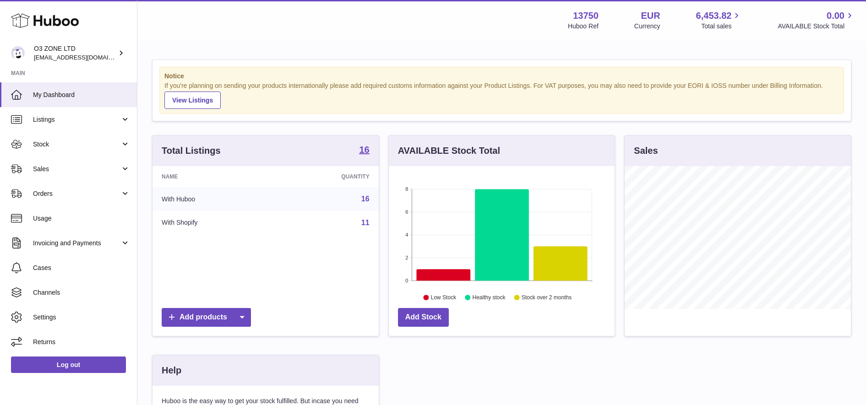
scroll to position [143, 229]
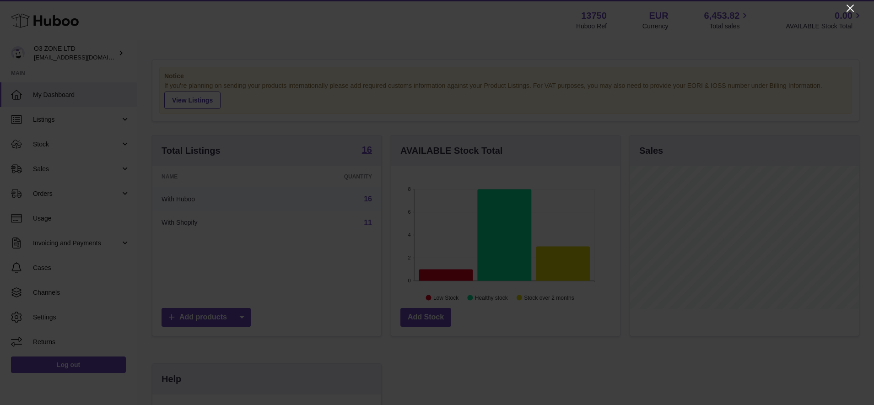
click at [847, 11] on icon "Close" at bounding box center [850, 8] width 11 height 11
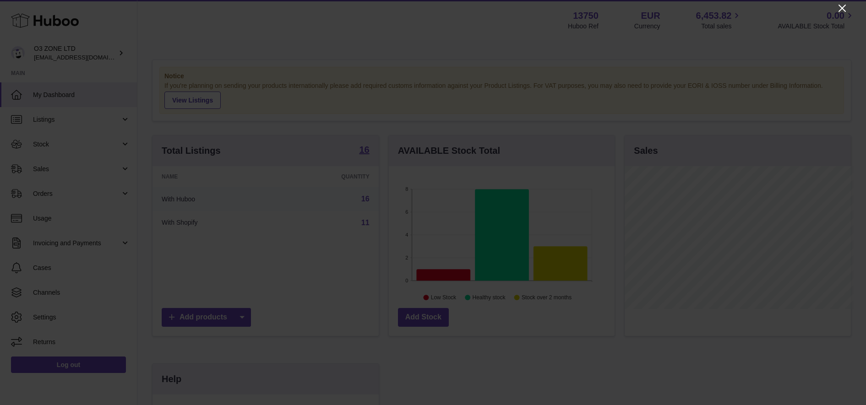
scroll to position [457583, 457500]
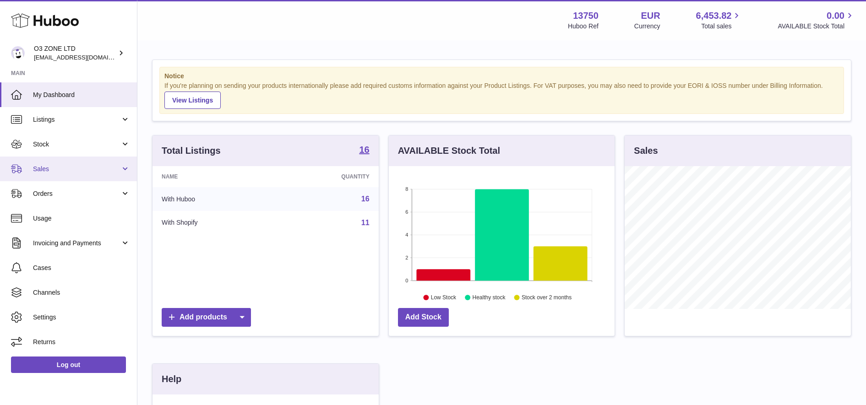
click at [61, 168] on span "Sales" at bounding box center [76, 169] width 87 height 9
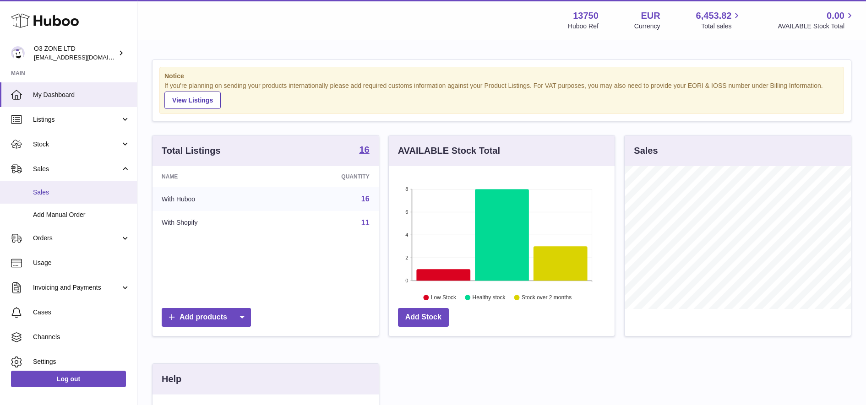
click at [70, 197] on link "Sales" at bounding box center [68, 192] width 137 height 22
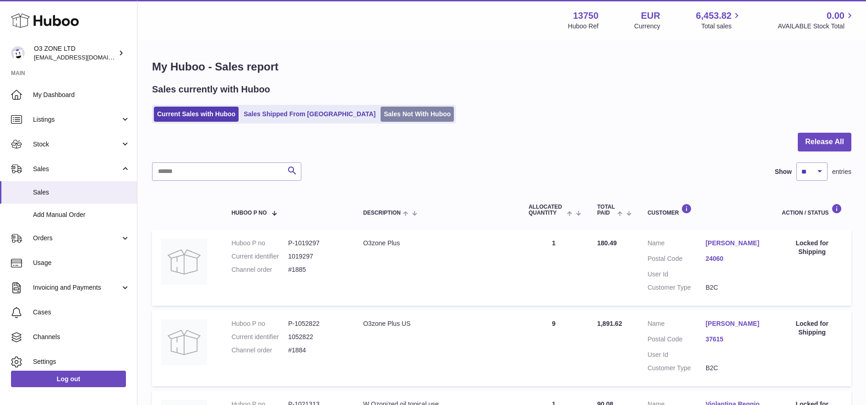
click at [380, 118] on link "Sales Not With Huboo" at bounding box center [416, 114] width 73 height 15
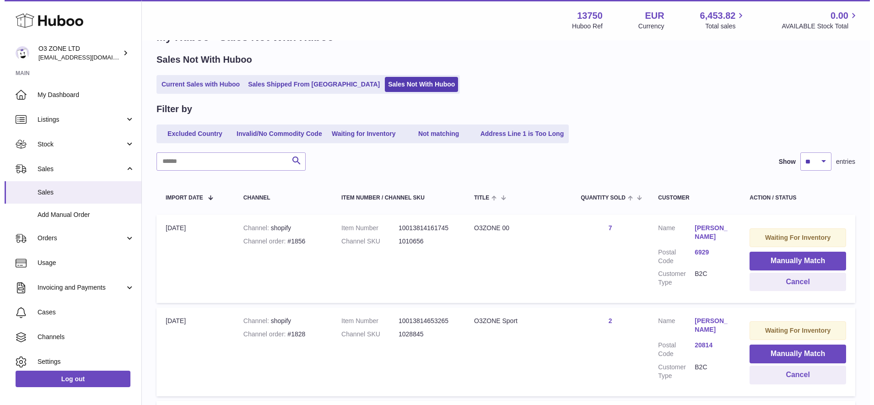
scroll to position [57, 0]
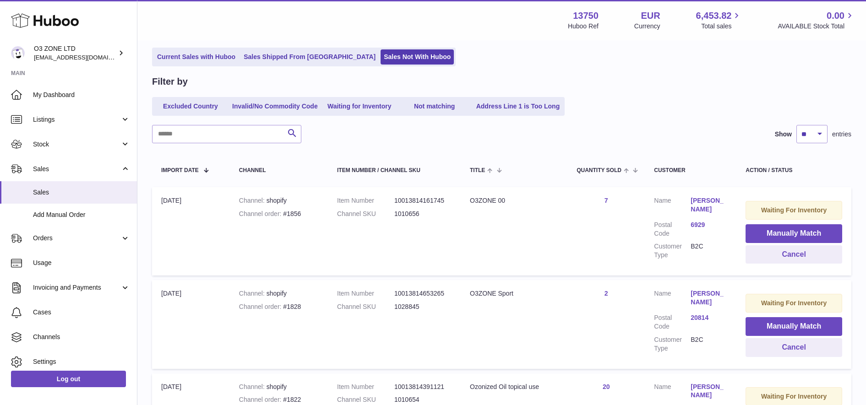
click at [717, 209] on link "[PERSON_NAME]" at bounding box center [708, 204] width 37 height 17
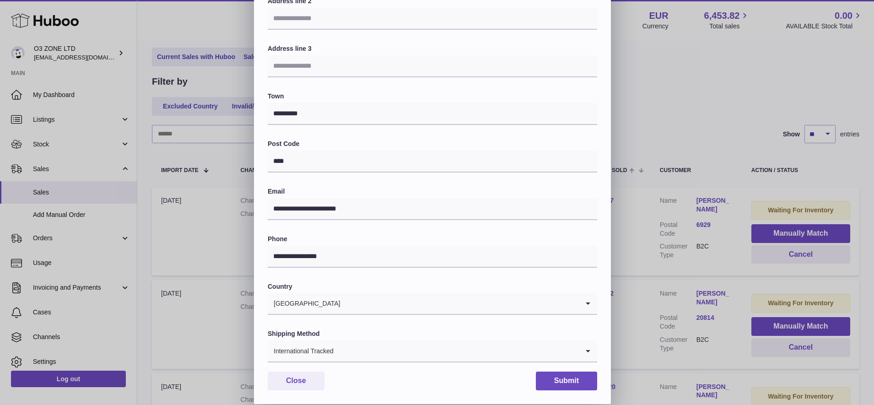
scroll to position [0, 0]
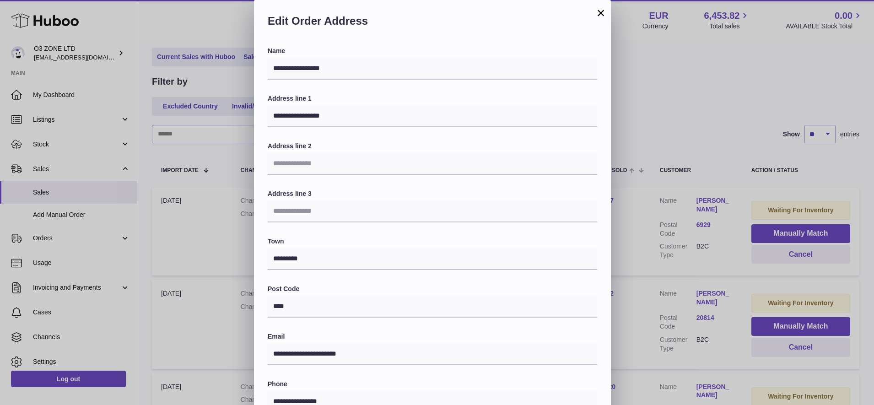
click at [601, 12] on button "×" at bounding box center [601, 12] width 11 height 11
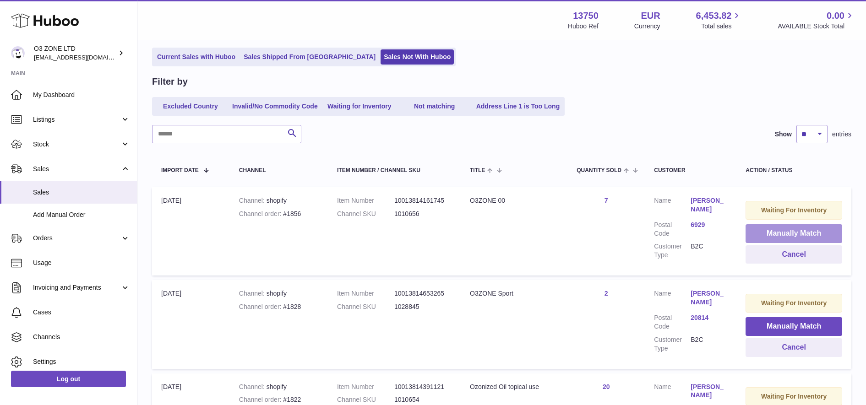
click at [773, 234] on button "Manually Match" at bounding box center [793, 233] width 97 height 19
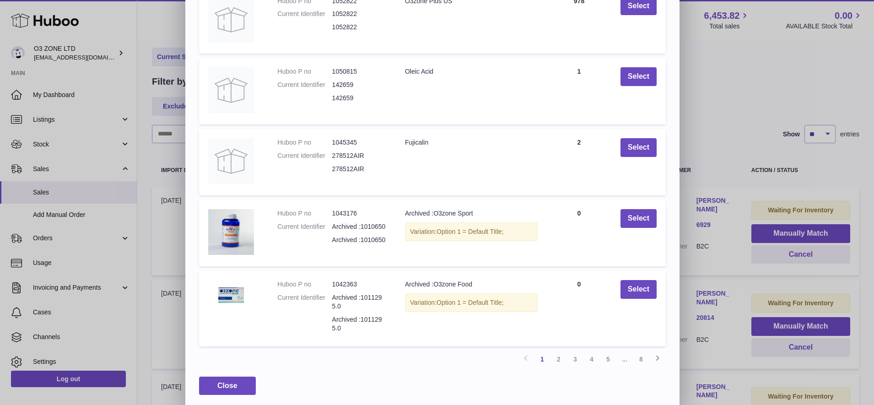
scroll to position [125, 0]
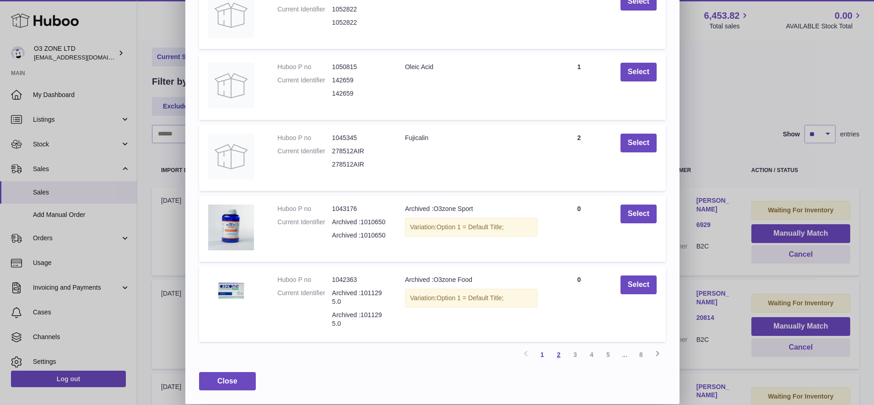
click at [559, 352] on link "2" at bounding box center [559, 354] width 16 height 16
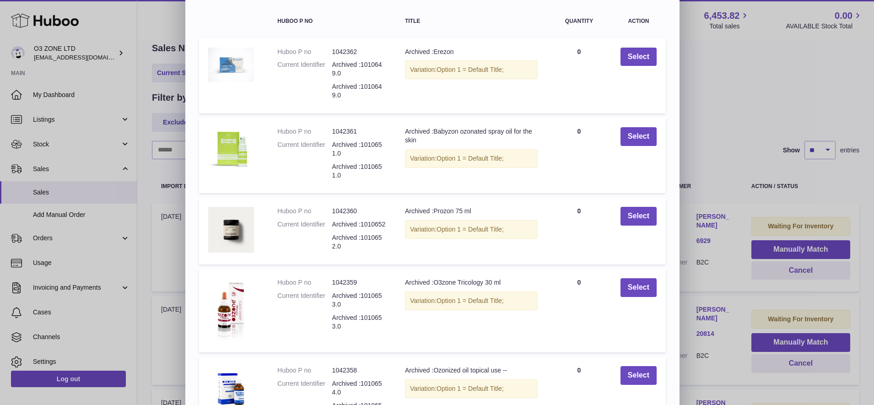
scroll to position [0, 0]
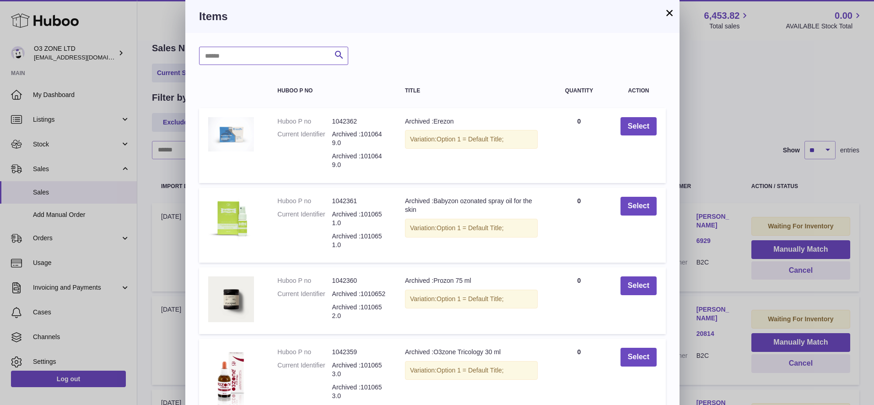
click at [280, 59] on input "text" at bounding box center [273, 56] width 149 height 18
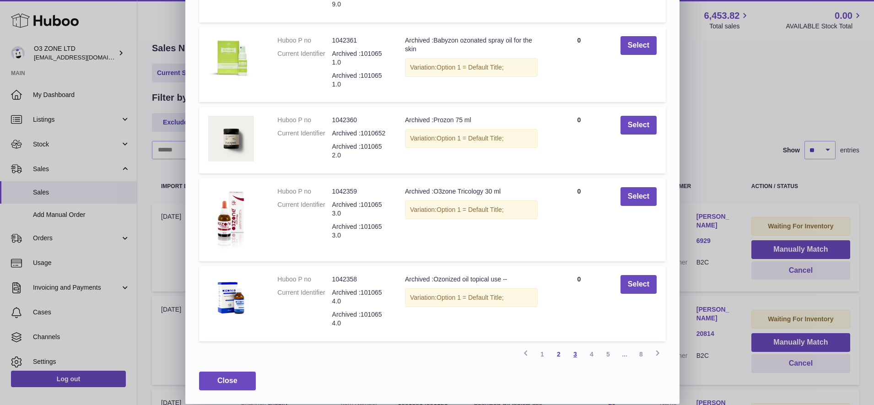
type input "**"
click at [574, 355] on link "3" at bounding box center [575, 354] width 16 height 16
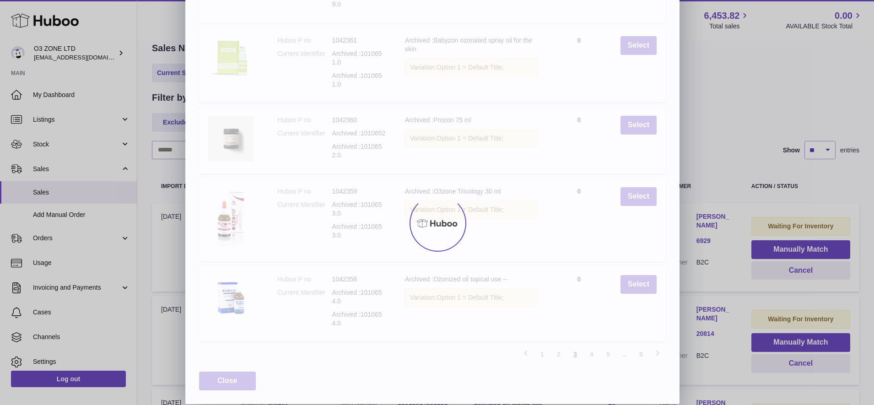
scroll to position [0, 0]
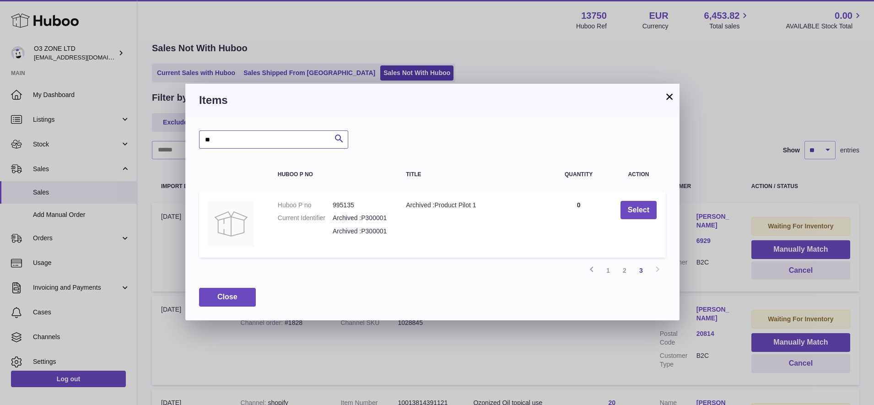
drag, startPoint x: 269, startPoint y: 136, endPoint x: 154, endPoint y: 131, distance: 115.0
click at [154, 131] on div "× Items ** Search Huboo P no Title Quantity Action Huboo P no 995135 Current Id…" at bounding box center [437, 202] width 874 height 405
click at [669, 99] on button "×" at bounding box center [669, 96] width 11 height 11
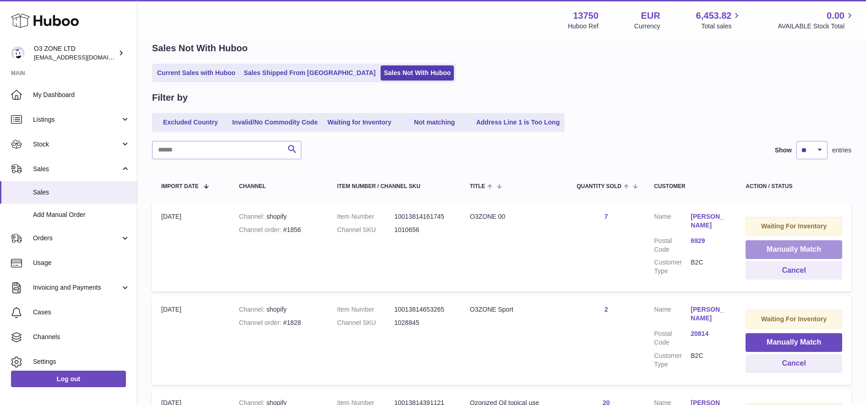
click at [763, 248] on button "Manually Match" at bounding box center [793, 249] width 97 height 19
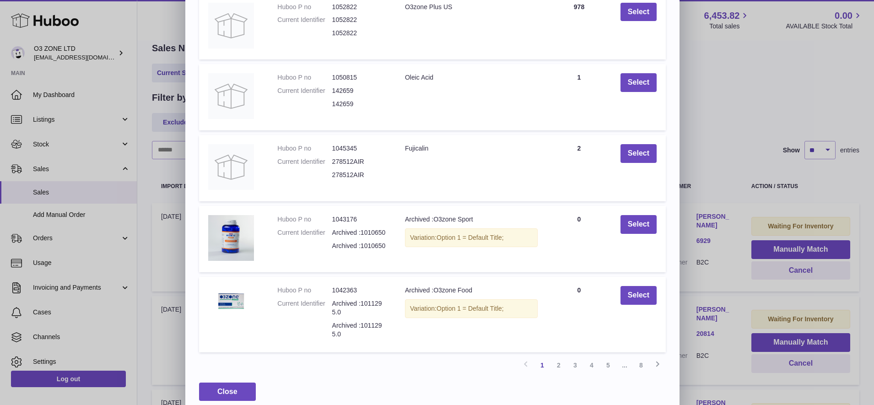
scroll to position [125, 0]
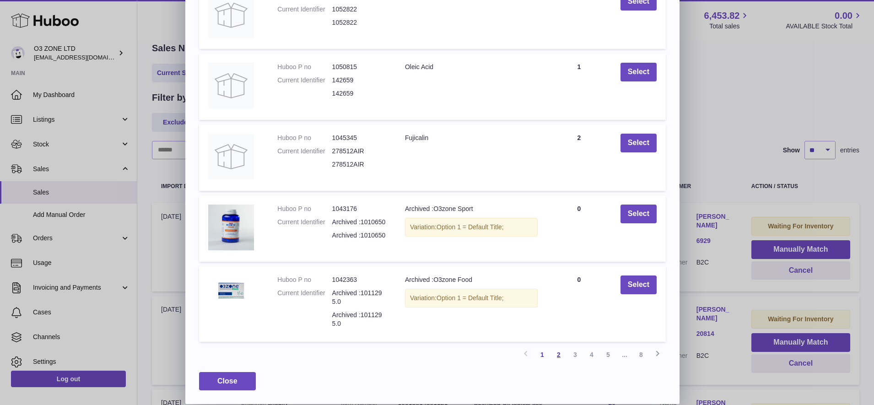
click at [560, 355] on link "2" at bounding box center [559, 354] width 16 height 16
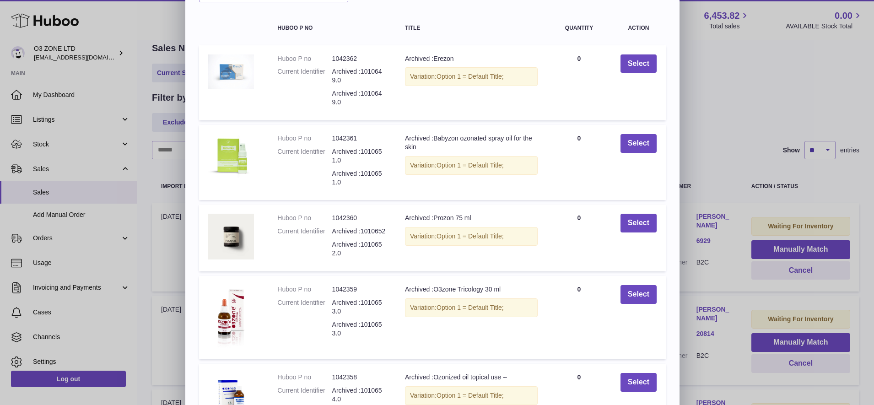
scroll to position [161, 0]
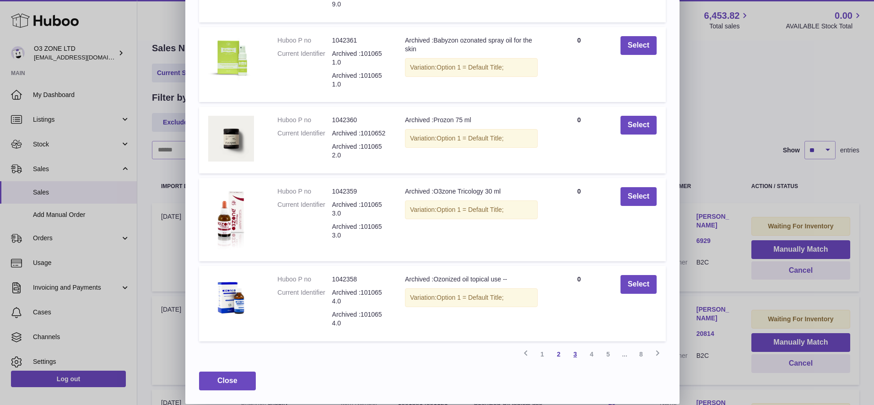
click at [572, 356] on link "3" at bounding box center [575, 354] width 16 height 16
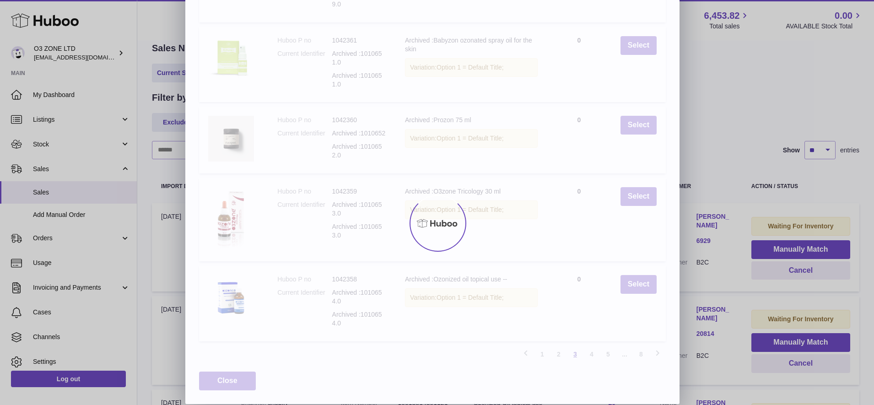
scroll to position [143, 0]
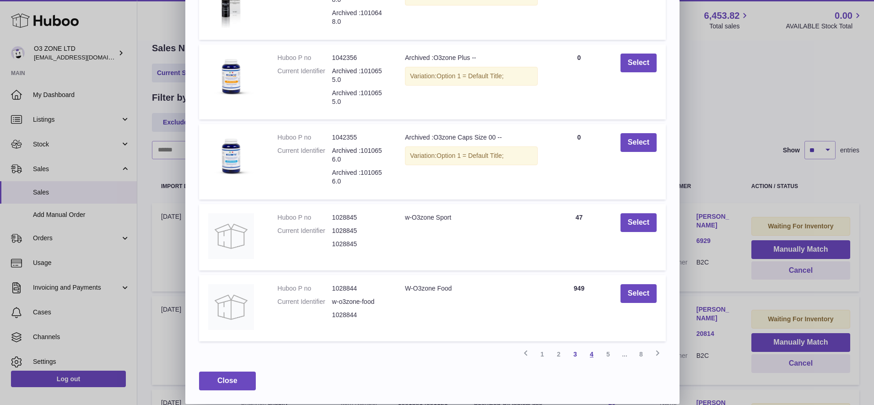
click at [592, 357] on link "4" at bounding box center [592, 354] width 16 height 16
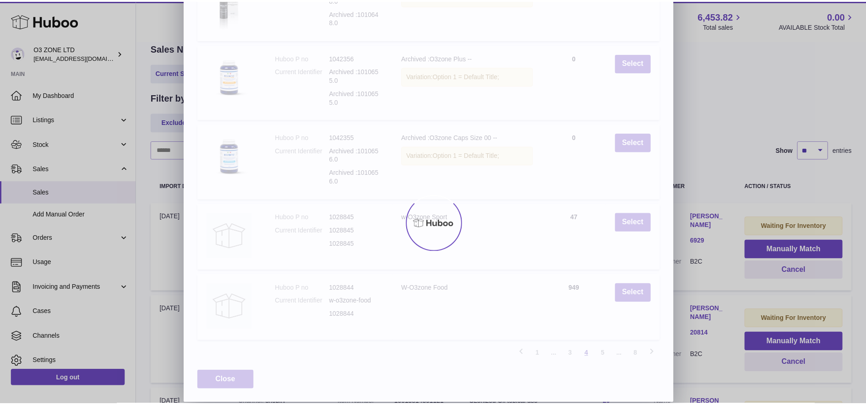
scroll to position [116, 0]
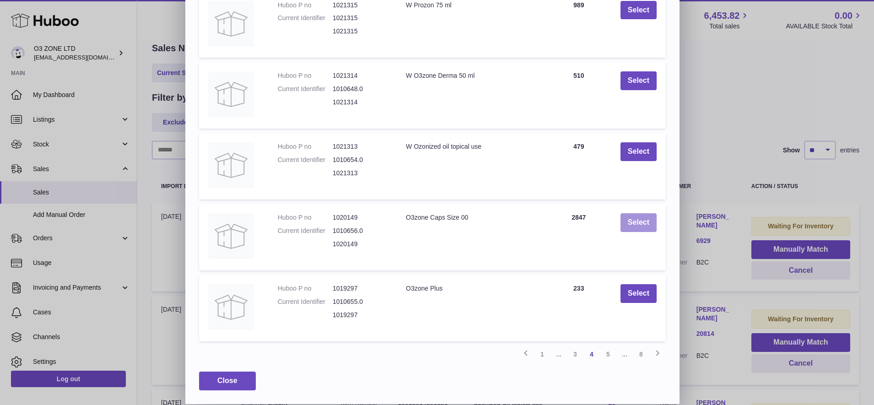
click at [641, 223] on button "Select" at bounding box center [639, 222] width 36 height 19
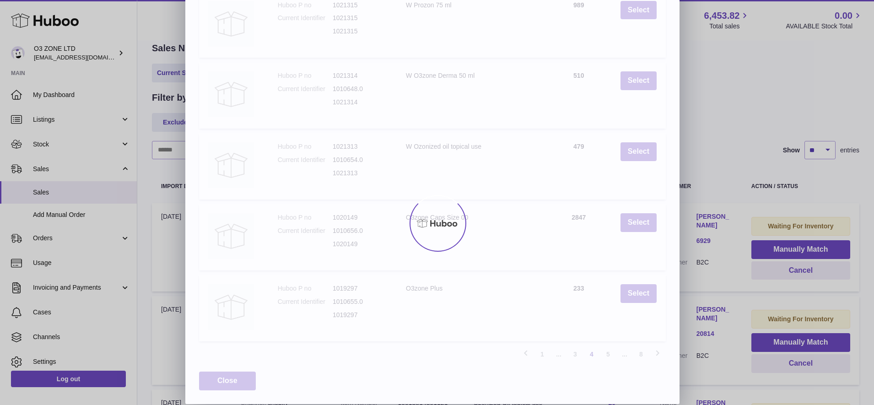
scroll to position [0, 0]
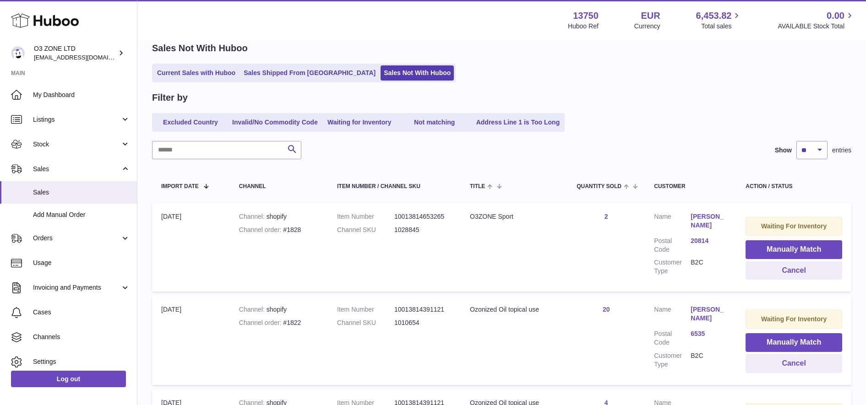
click at [707, 223] on link "simone facchinetti" at bounding box center [708, 220] width 37 height 17
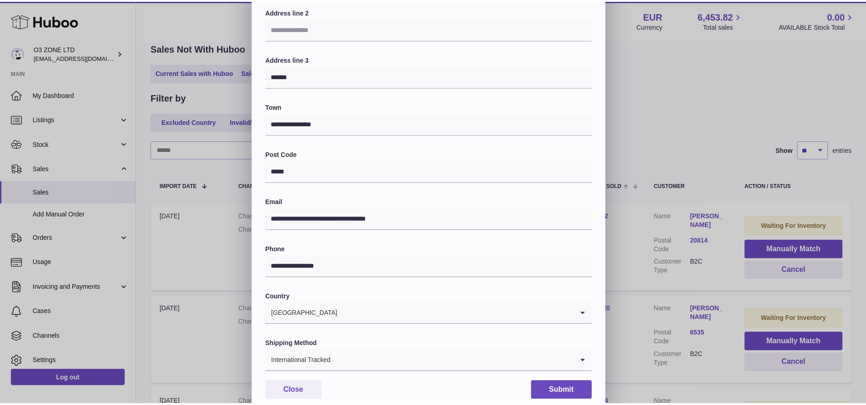
scroll to position [145, 0]
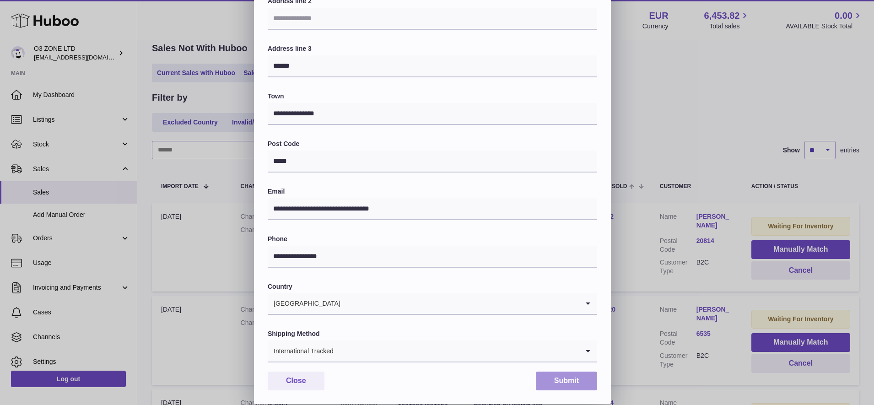
click at [585, 385] on button "Submit" at bounding box center [566, 381] width 61 height 19
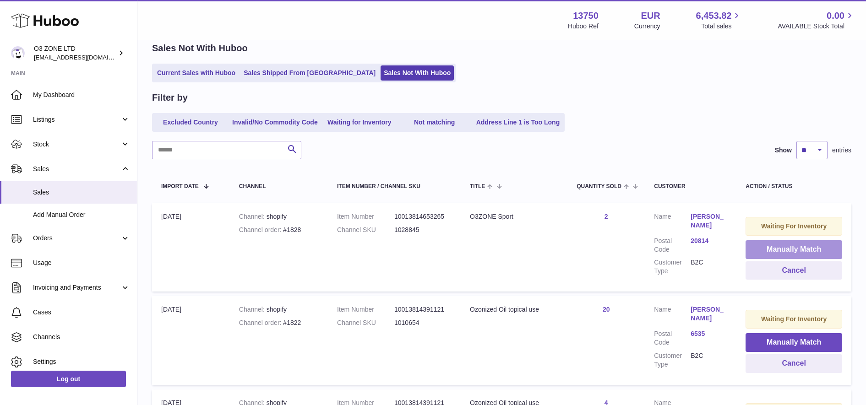
click at [783, 247] on button "Manually Match" at bounding box center [793, 249] width 97 height 19
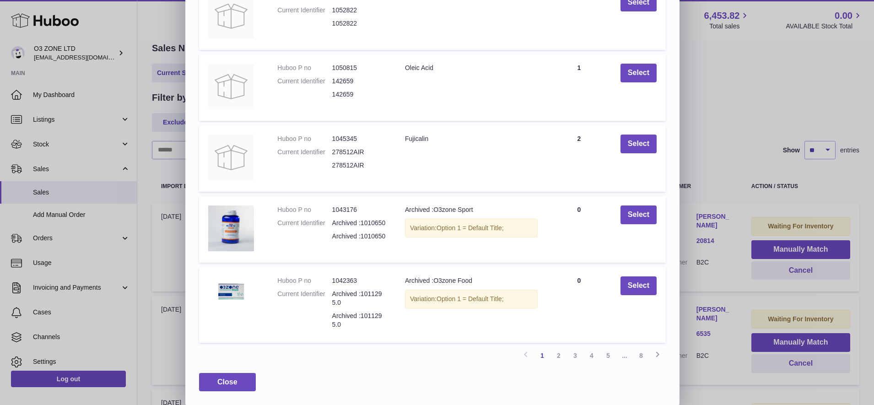
scroll to position [125, 0]
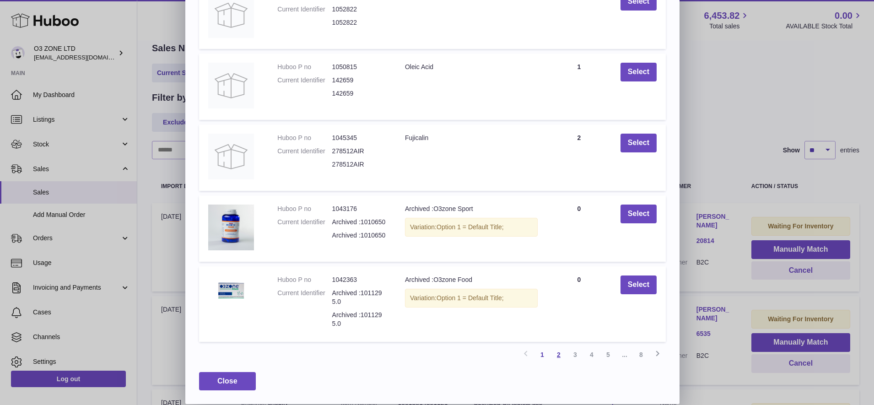
click at [560, 354] on link "2" at bounding box center [559, 354] width 16 height 16
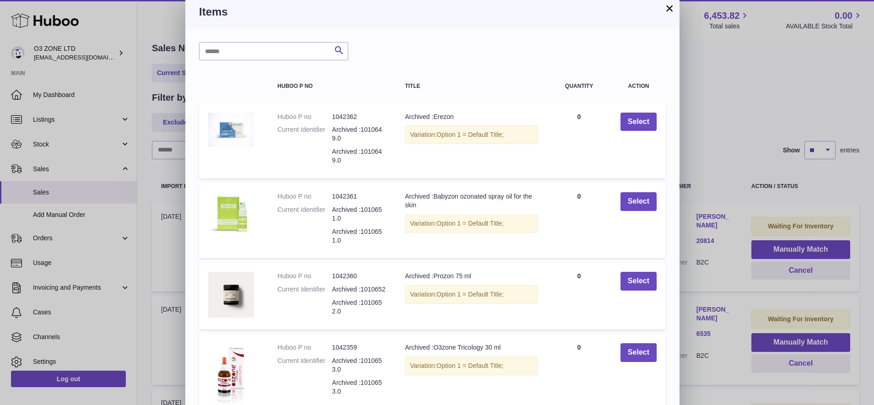
scroll to position [0, 0]
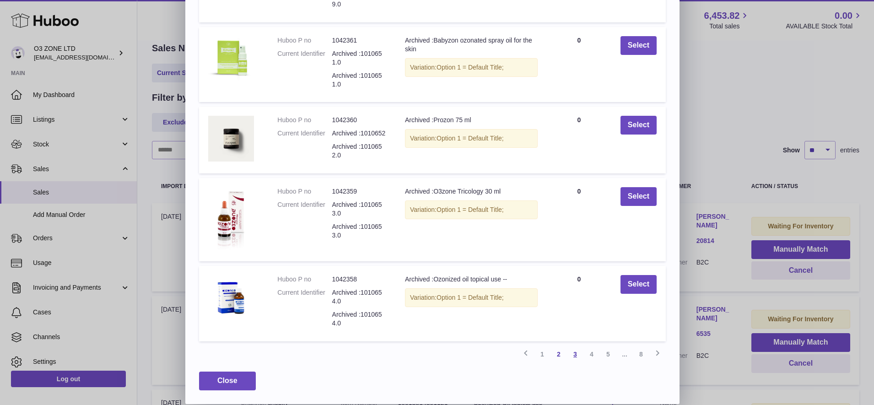
click at [578, 352] on link "3" at bounding box center [575, 354] width 16 height 16
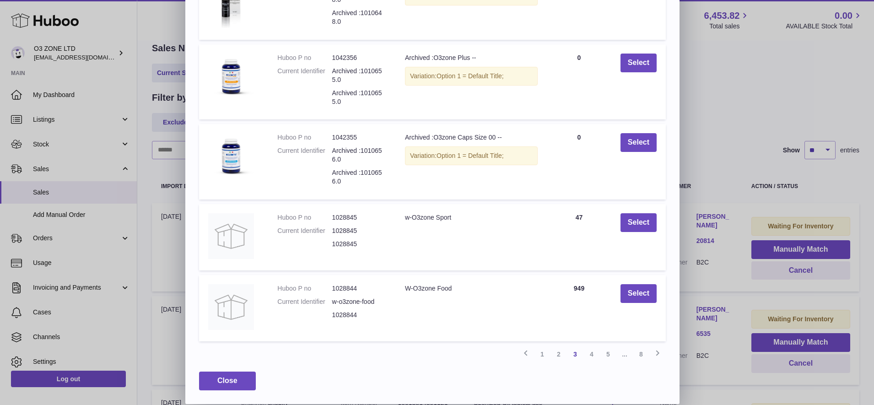
scroll to position [143, 0]
click at [593, 356] on link "4" at bounding box center [592, 354] width 16 height 16
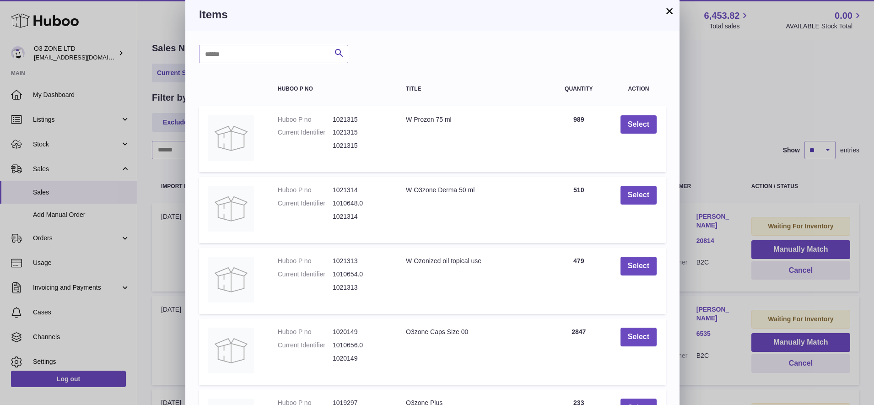
scroll to position [116, 0]
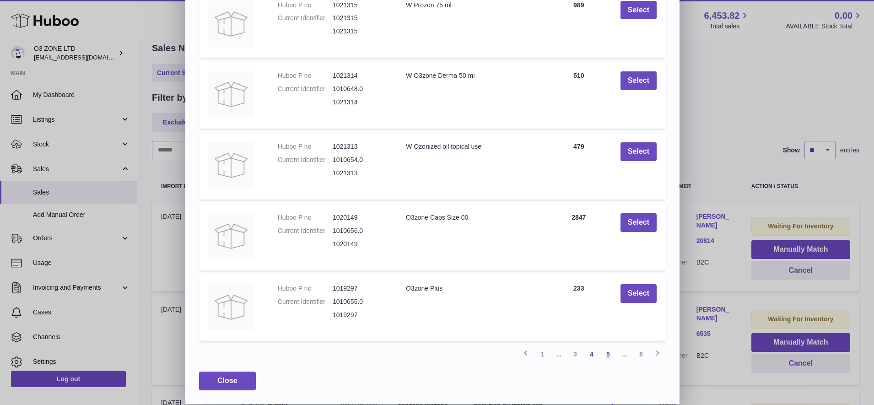
click at [606, 356] on link "5" at bounding box center [608, 354] width 16 height 16
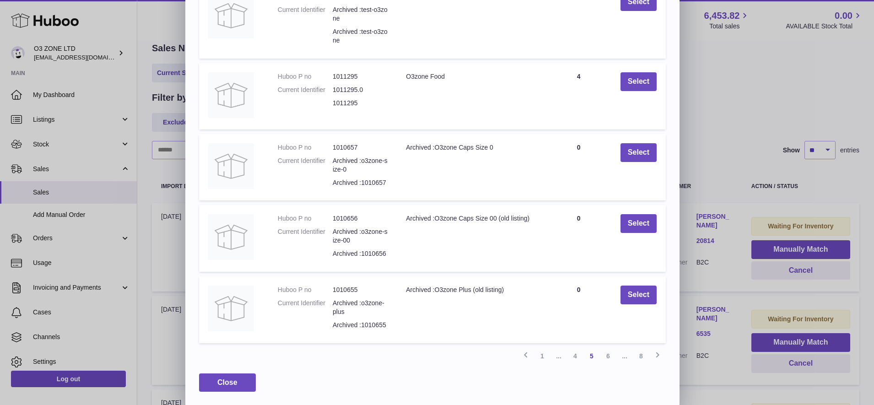
scroll to position [126, 0]
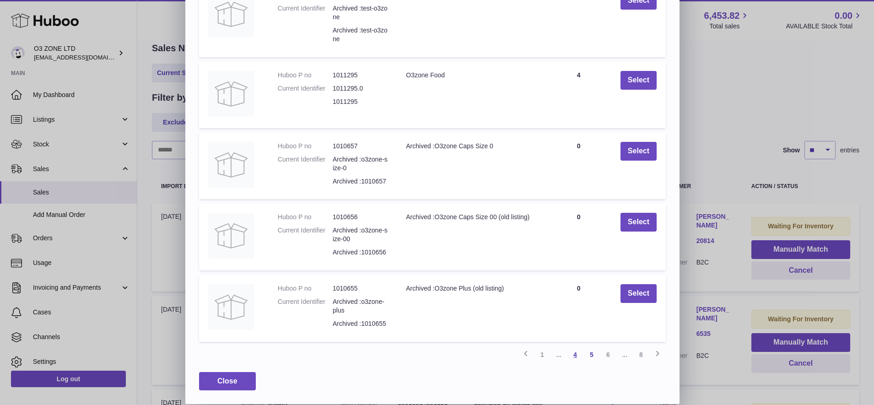
click at [578, 354] on link "4" at bounding box center [575, 354] width 16 height 16
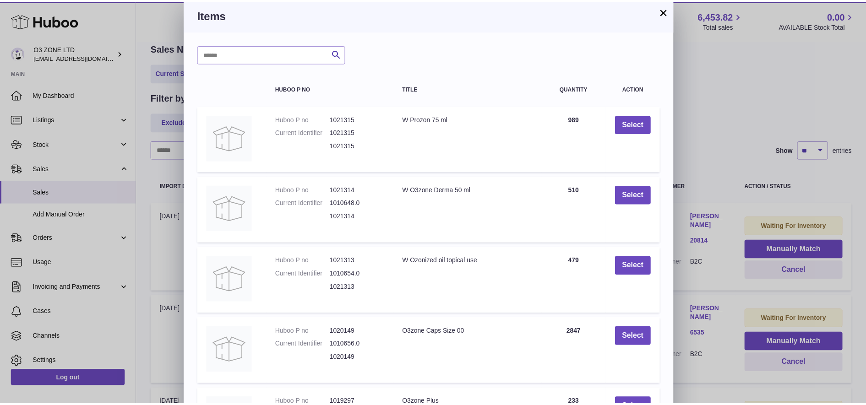
scroll to position [116, 0]
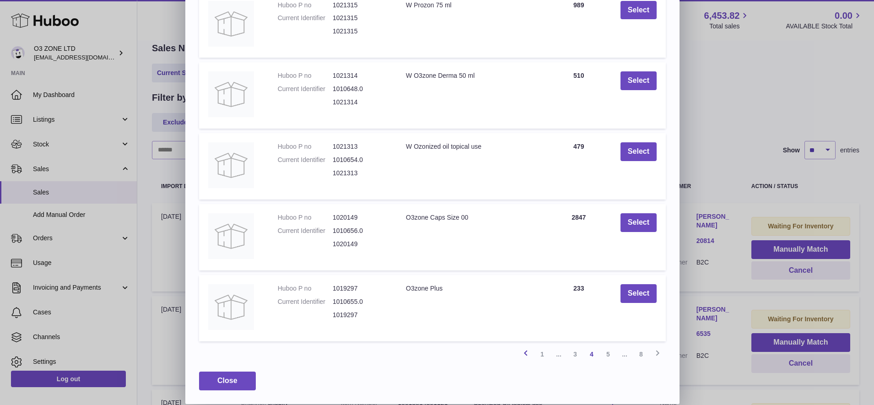
click at [526, 355] on icon at bounding box center [525, 352] width 11 height 11
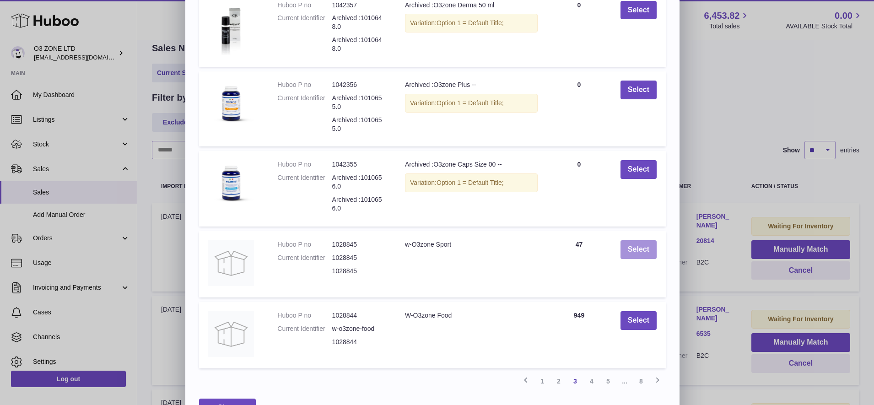
click at [623, 252] on button "Select" at bounding box center [639, 249] width 36 height 19
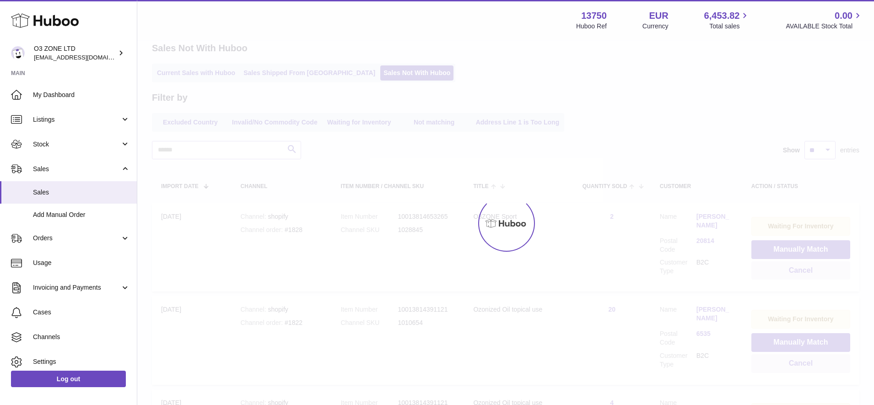
scroll to position [0, 0]
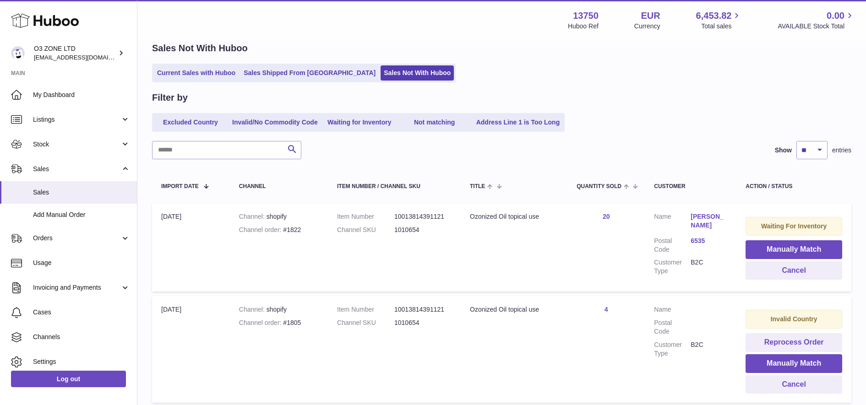
click at [716, 217] on link "[PERSON_NAME]" at bounding box center [708, 220] width 37 height 17
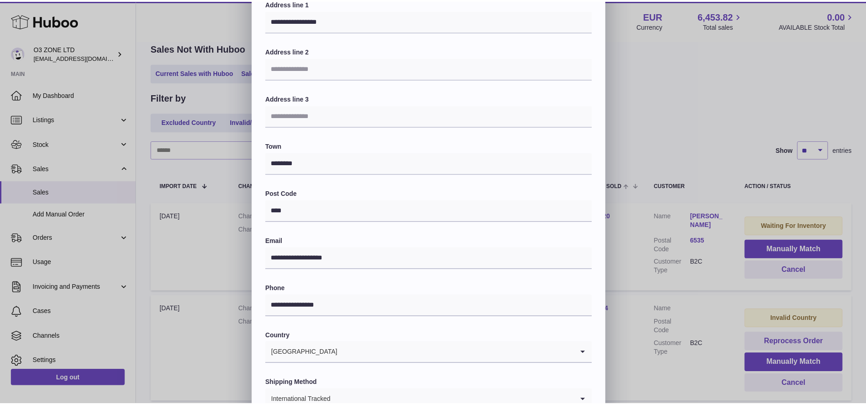
scroll to position [145, 0]
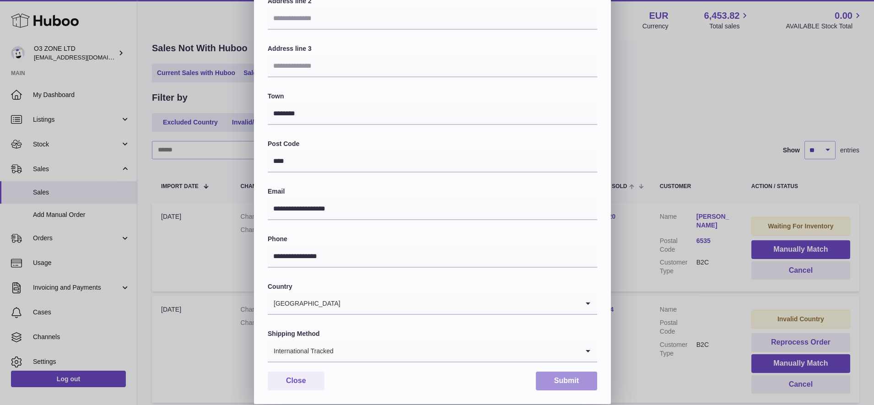
click at [574, 378] on button "Submit" at bounding box center [566, 381] width 61 height 19
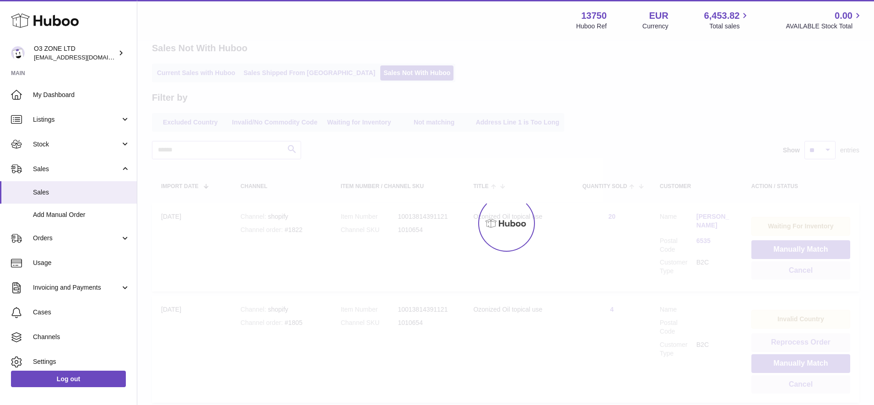
scroll to position [0, 0]
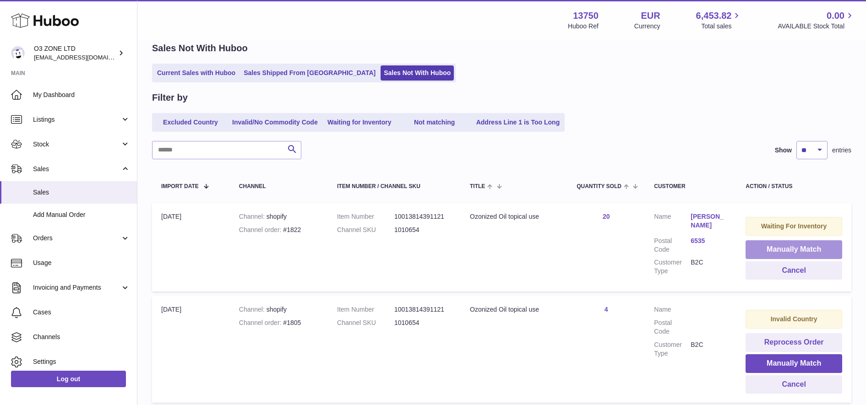
click at [772, 252] on button "Manually Match" at bounding box center [793, 249] width 97 height 19
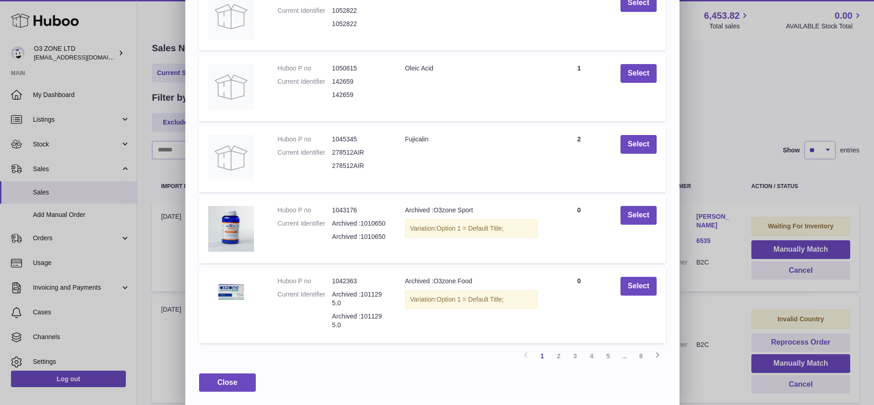
scroll to position [125, 0]
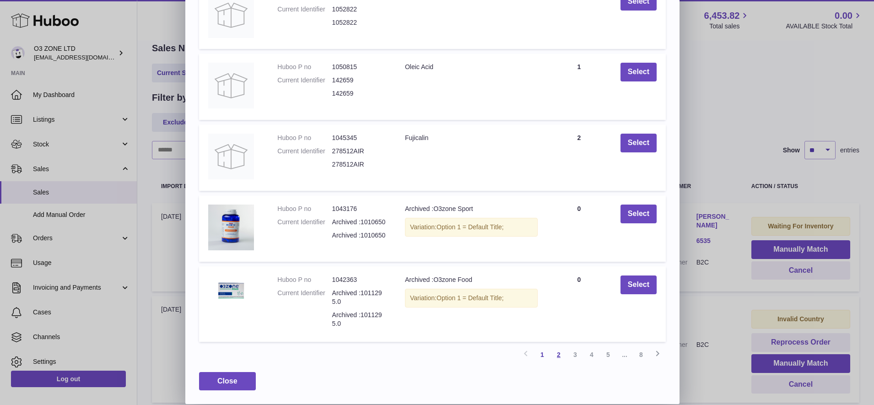
click at [556, 354] on link "2" at bounding box center [559, 354] width 16 height 16
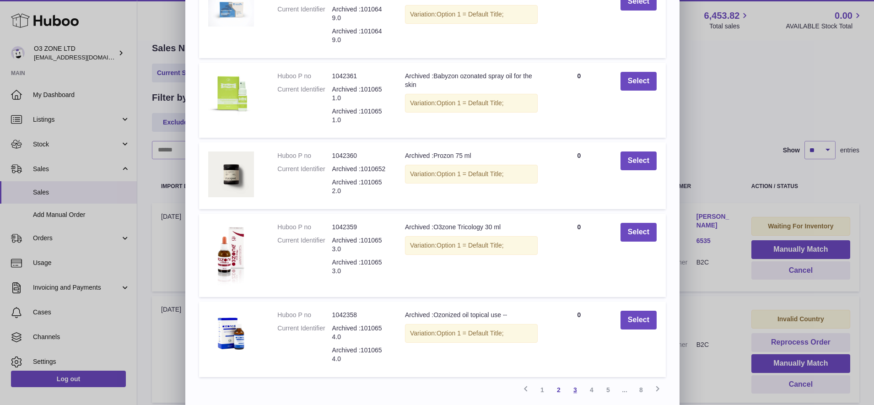
click at [572, 388] on link "3" at bounding box center [575, 390] width 16 height 16
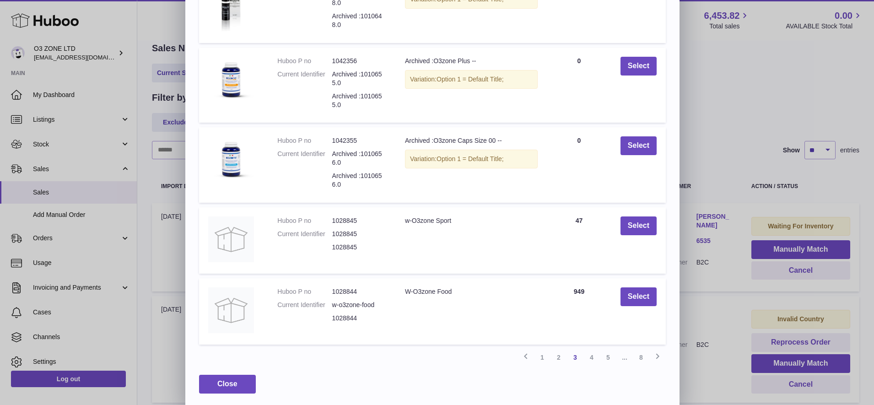
scroll to position [143, 0]
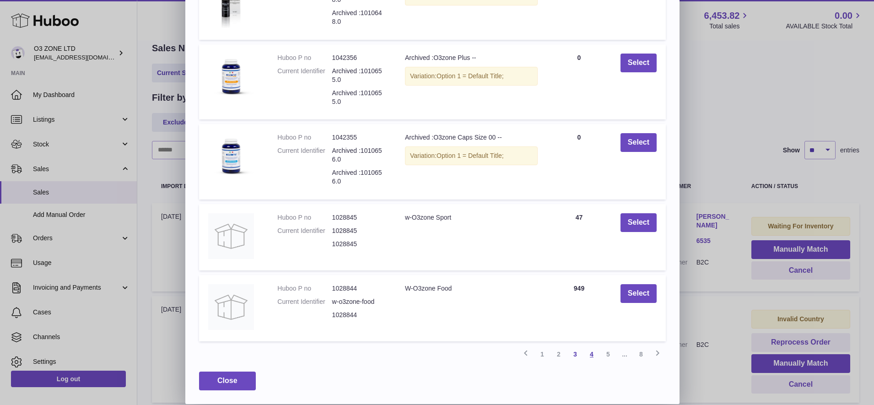
click at [588, 353] on link "4" at bounding box center [592, 354] width 16 height 16
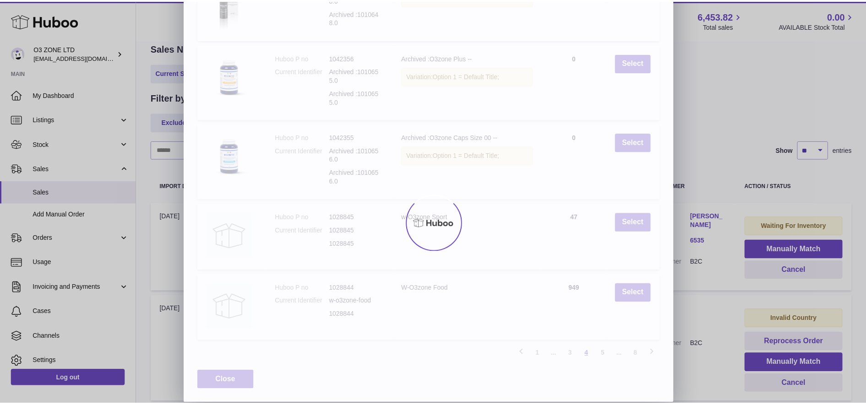
scroll to position [116, 0]
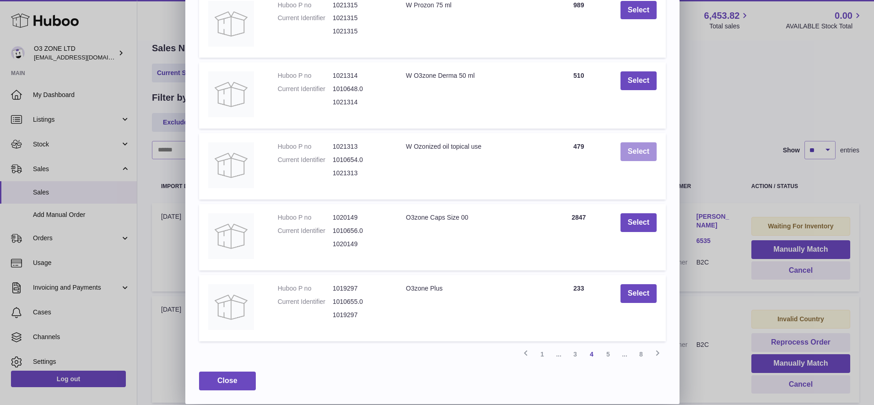
click at [634, 152] on button "Select" at bounding box center [639, 151] width 36 height 19
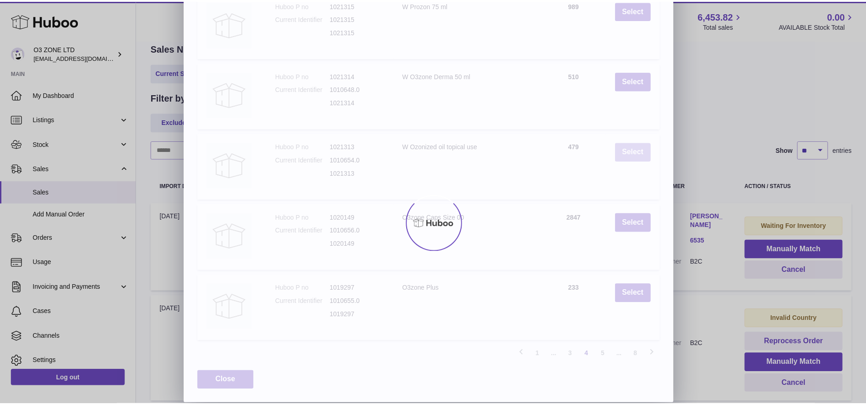
scroll to position [0, 0]
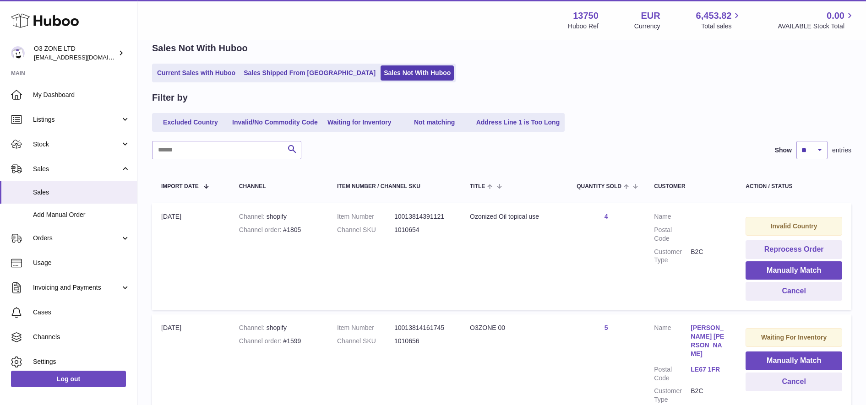
click at [700, 252] on dd "B2C" at bounding box center [708, 256] width 37 height 17
click at [697, 252] on dd "B2C" at bounding box center [708, 256] width 37 height 17
click at [664, 224] on dl "Customer Name Postal Code Customer Type B2C" at bounding box center [690, 240] width 73 height 57
click at [789, 246] on button "Reprocess Order" at bounding box center [793, 249] width 97 height 19
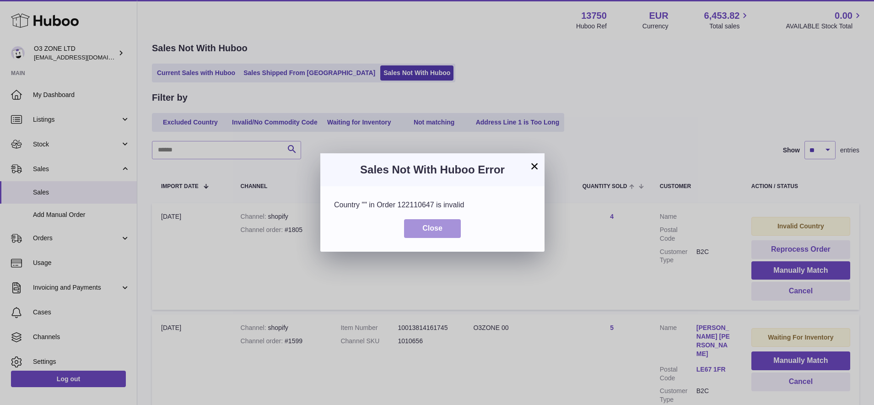
click at [414, 225] on button "Close" at bounding box center [432, 228] width 57 height 19
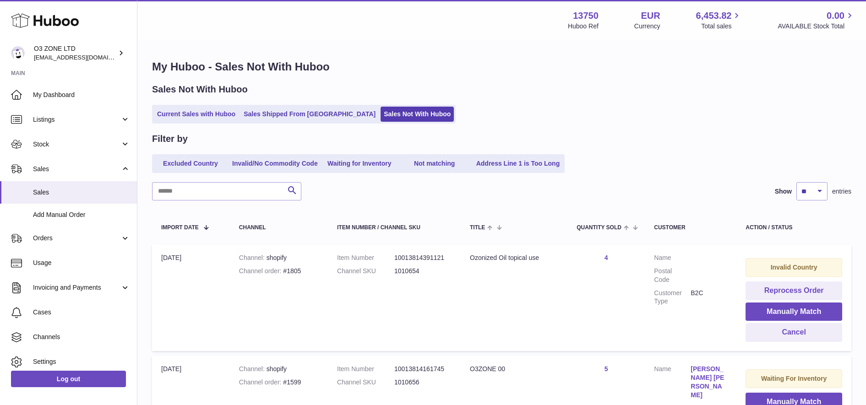
click at [37, 20] on use at bounding box center [45, 21] width 68 height 14
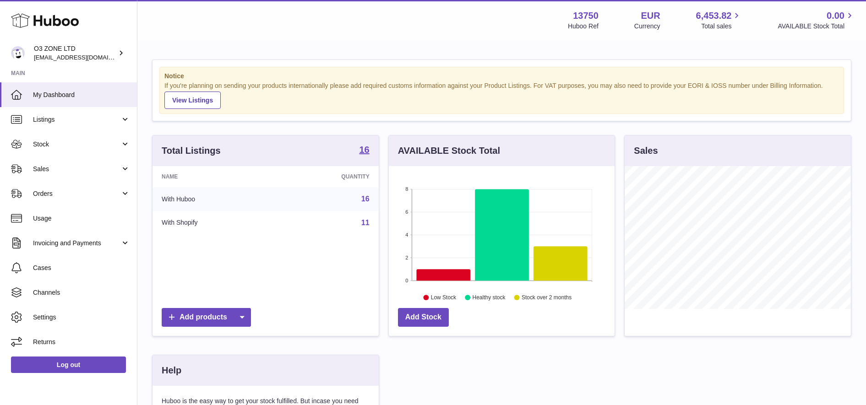
scroll to position [143, 226]
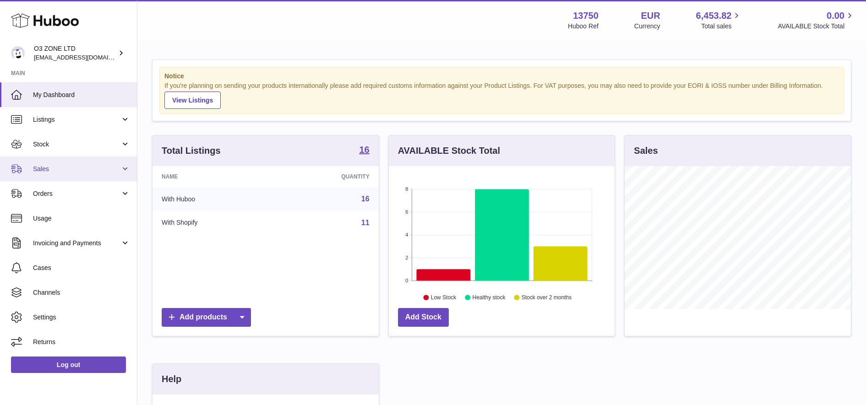
click at [53, 174] on link "Sales" at bounding box center [68, 169] width 137 height 25
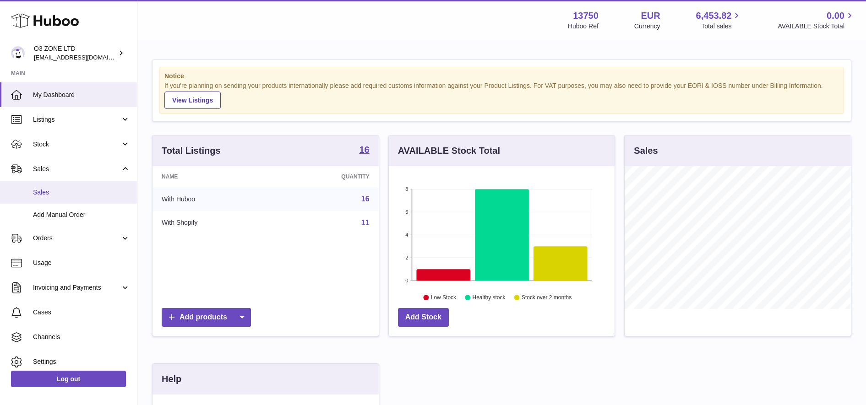
click at [54, 196] on span "Sales" at bounding box center [81, 192] width 97 height 9
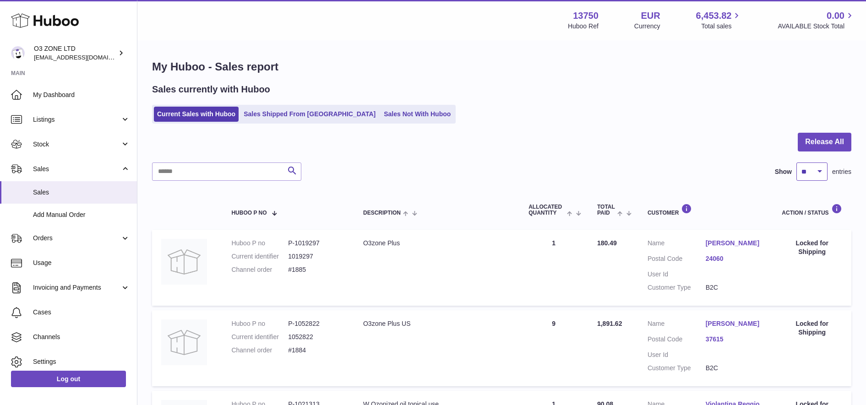
click at [817, 166] on select "** ** ** ***" at bounding box center [811, 171] width 31 height 18
select select "***"
click at [796, 162] on select "** ** ** ***" at bounding box center [811, 171] width 31 height 18
click at [305, 118] on link "Sales Shipped From [GEOGRAPHIC_DATA]" at bounding box center [309, 114] width 138 height 15
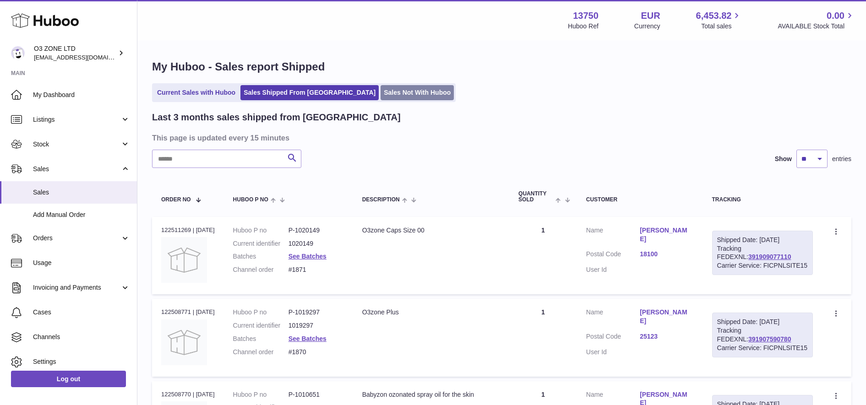
click at [380, 98] on link "Sales Not With Huboo" at bounding box center [416, 92] width 73 height 15
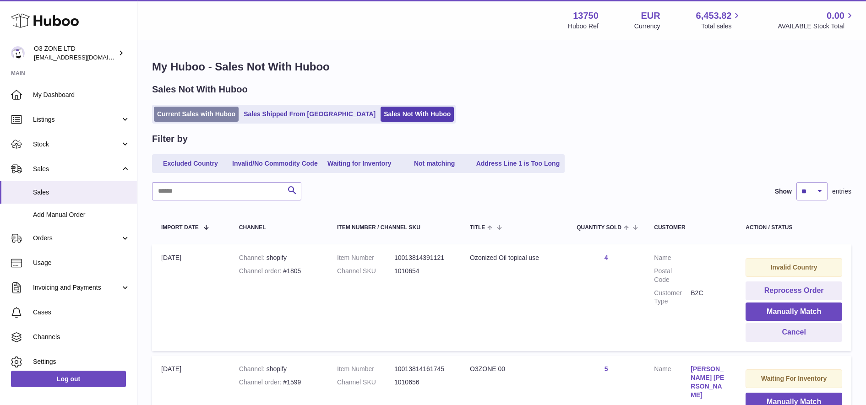
click at [211, 112] on link "Current Sales with Huboo" at bounding box center [196, 114] width 85 height 15
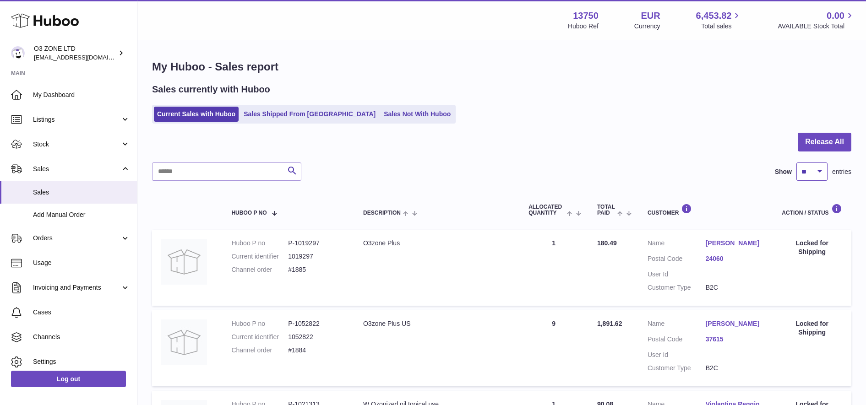
click at [821, 172] on select "** ** ** ***" at bounding box center [811, 171] width 31 height 18
select select "***"
click at [796, 162] on select "** ** ** ***" at bounding box center [811, 171] width 31 height 18
click at [380, 116] on link "Sales Not With Huboo" at bounding box center [416, 114] width 73 height 15
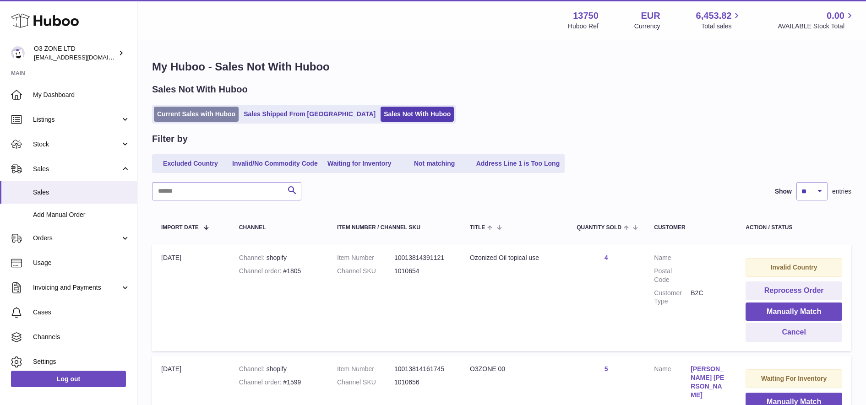
click at [206, 108] on link "Current Sales with Huboo" at bounding box center [196, 114] width 85 height 15
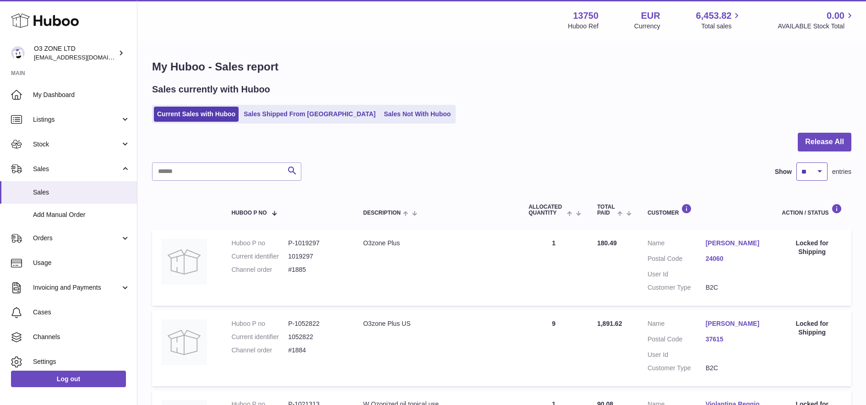
click at [811, 175] on select "** ** ** ***" at bounding box center [811, 171] width 31 height 18
select select "***"
click at [796, 162] on select "** ** ** ***" at bounding box center [811, 171] width 31 height 18
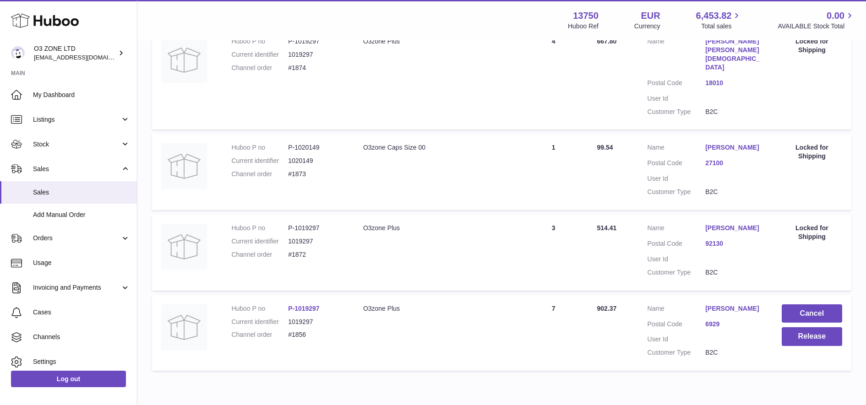
scroll to position [1370, 0]
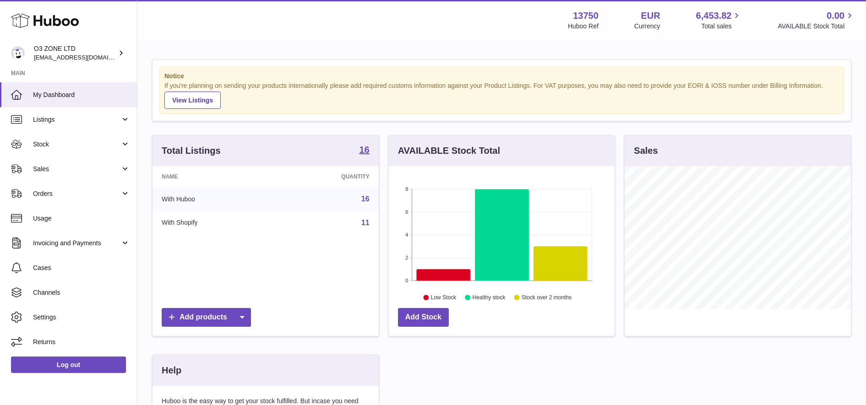
scroll to position [143, 229]
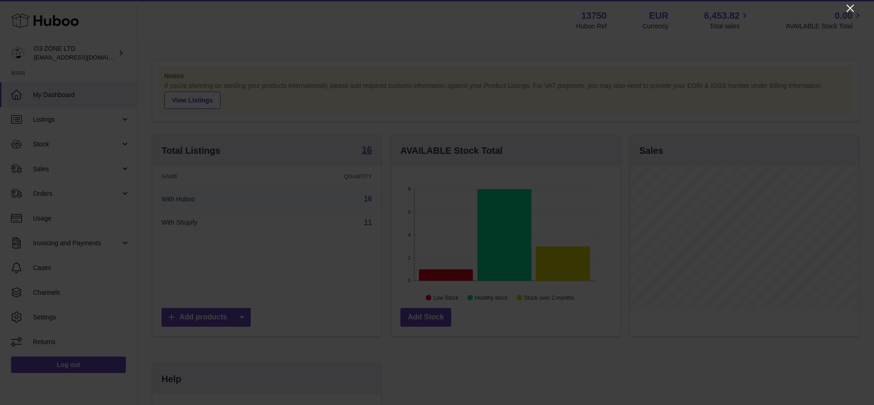
click at [849, 8] on icon "Close" at bounding box center [850, 8] width 11 height 11
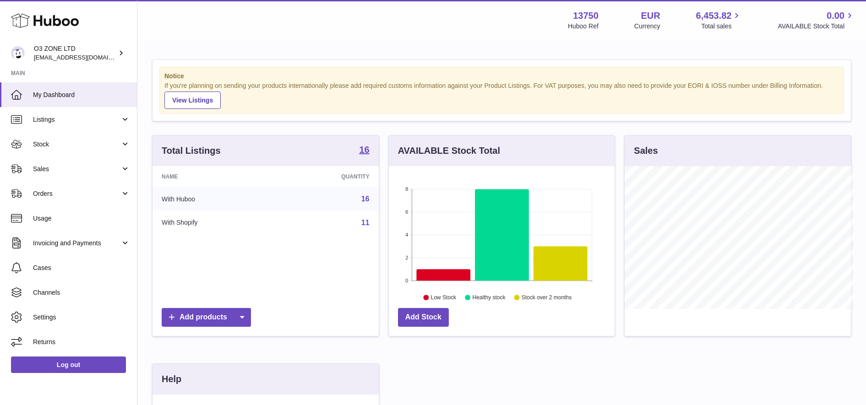
scroll to position [457583, 457500]
click at [38, 170] on span "Sales" at bounding box center [76, 169] width 87 height 9
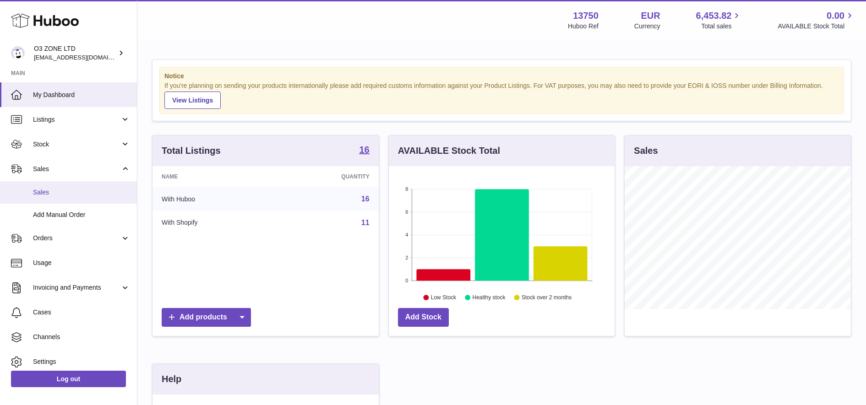
click at [42, 193] on span "Sales" at bounding box center [81, 192] width 97 height 9
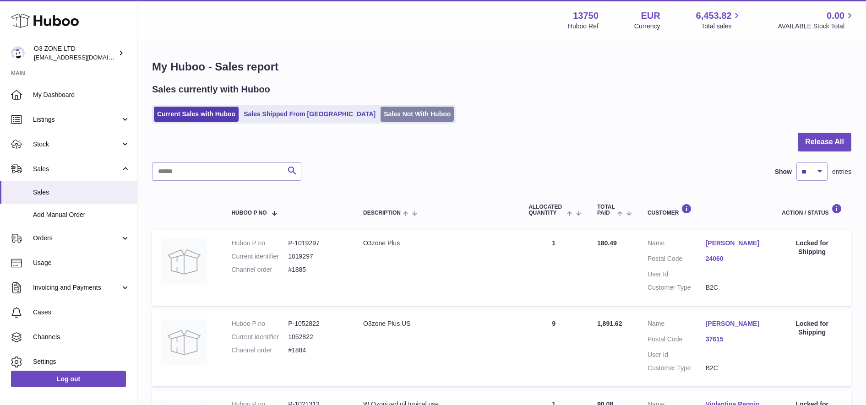
click at [380, 110] on link "Sales Not With Huboo" at bounding box center [416, 114] width 73 height 15
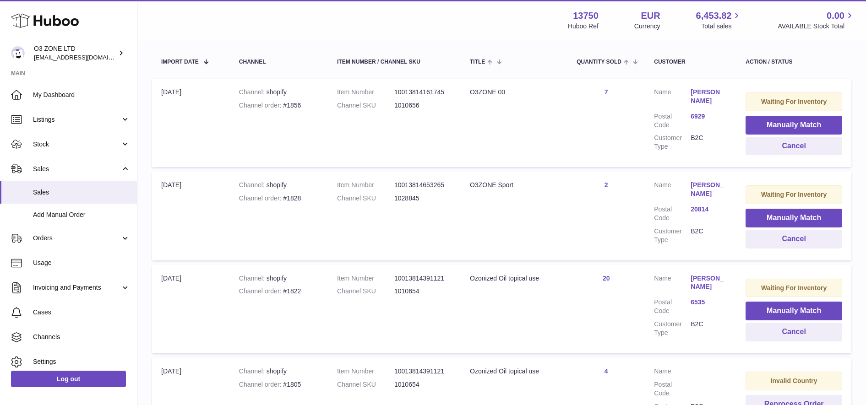
scroll to position [172, 0]
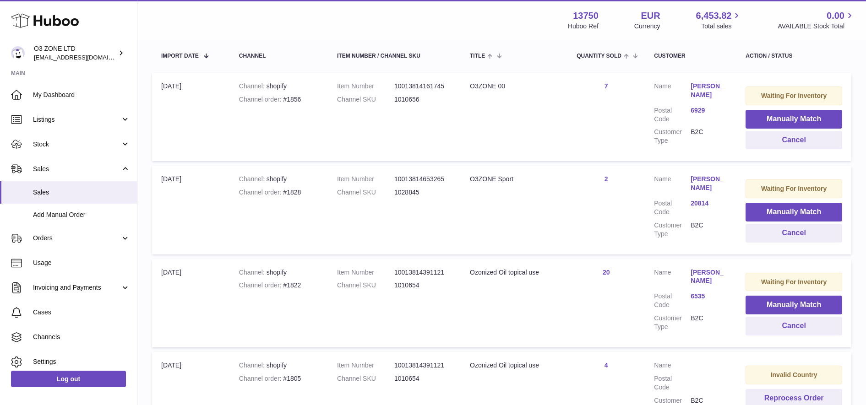
click at [714, 183] on link "[PERSON_NAME]" at bounding box center [708, 183] width 37 height 17
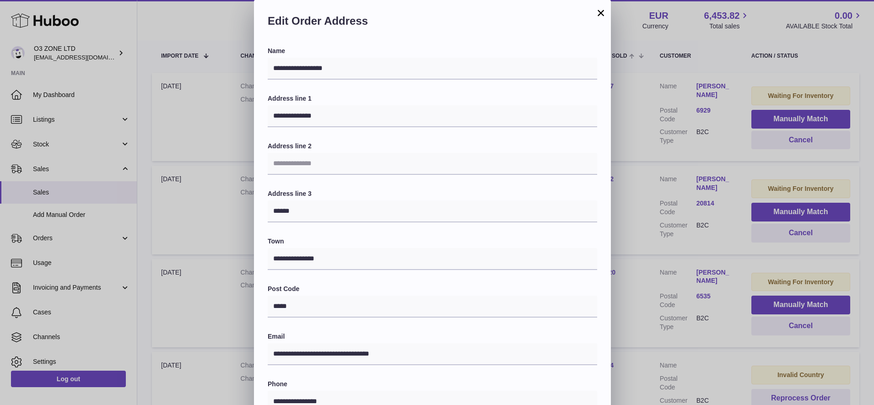
click at [600, 14] on button "×" at bounding box center [601, 12] width 11 height 11
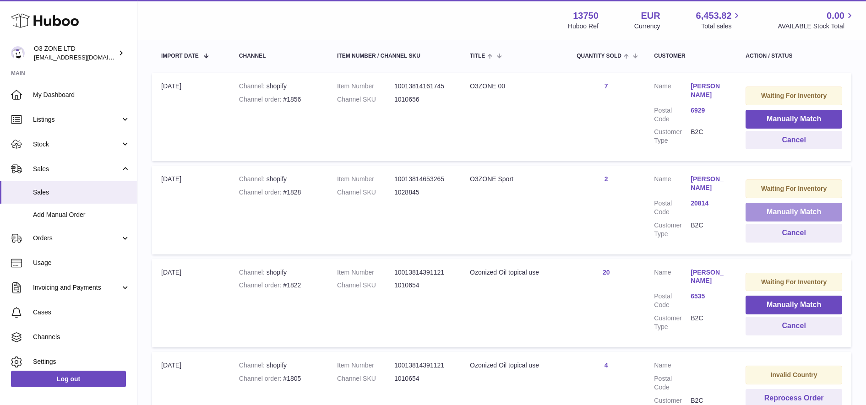
click at [776, 210] on button "Manually Match" at bounding box center [793, 212] width 97 height 19
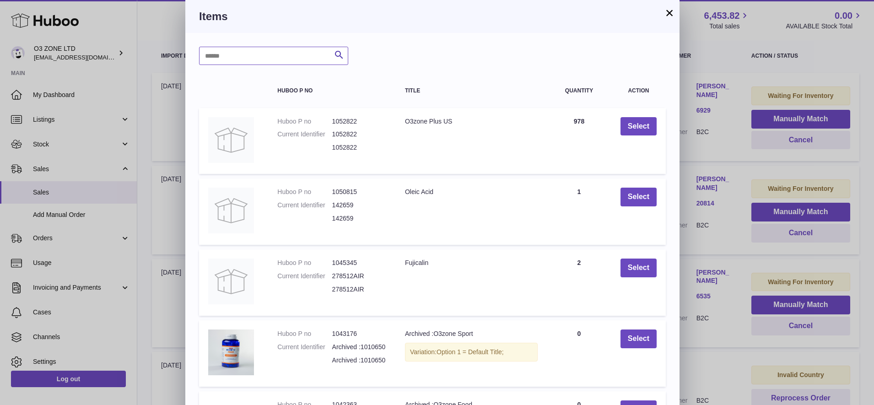
click at [284, 58] on input "text" at bounding box center [273, 56] width 149 height 18
type input "*******"
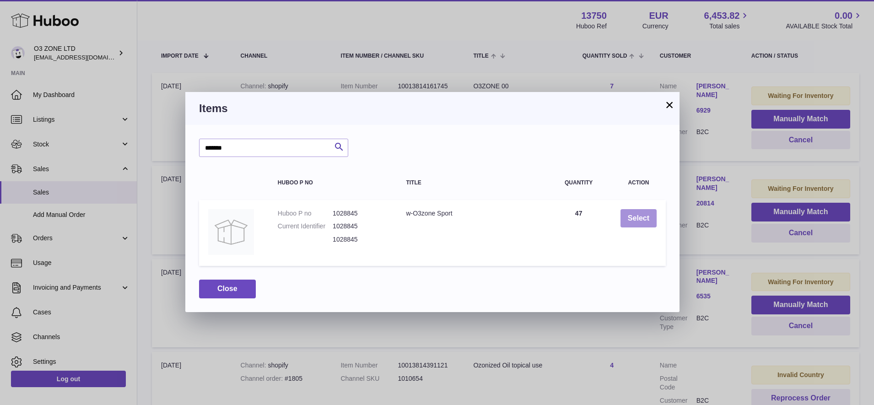
click at [638, 217] on button "Select" at bounding box center [639, 218] width 36 height 19
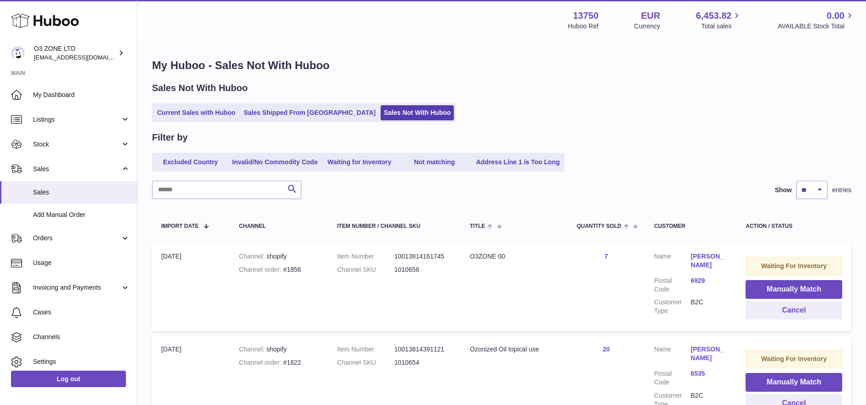
scroll to position [0, 0]
